Goal: Task Accomplishment & Management: Complete application form

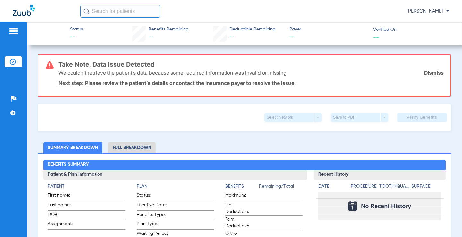
click at [102, 12] on input "text" at bounding box center [120, 11] width 80 height 13
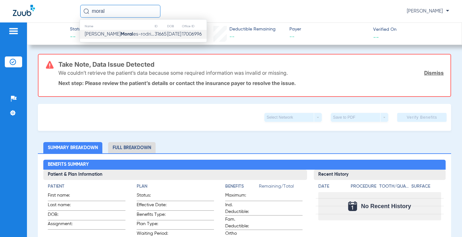
type input "moral"
click at [121, 33] on strong "Moral" at bounding box center [127, 34] width 13 height 5
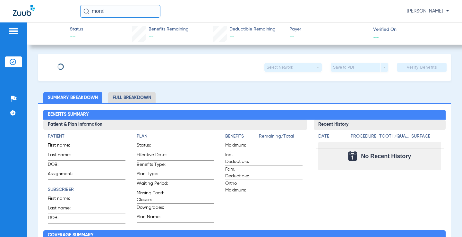
type input "[PERSON_NAME]"
type input "[DATE]"
type input "1909945"
type input "080274"
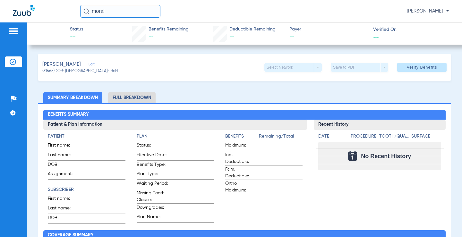
click at [94, 63] on span "Edit" at bounding box center [92, 65] width 6 height 6
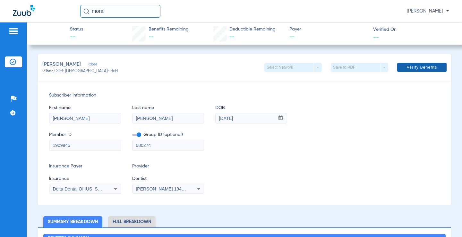
click at [411, 67] on span "Verify Benefits" at bounding box center [422, 67] width 30 height 5
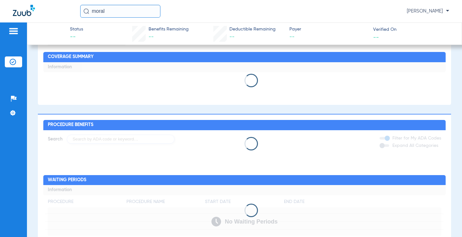
scroll to position [302, 0]
